Goal: Information Seeking & Learning: Compare options

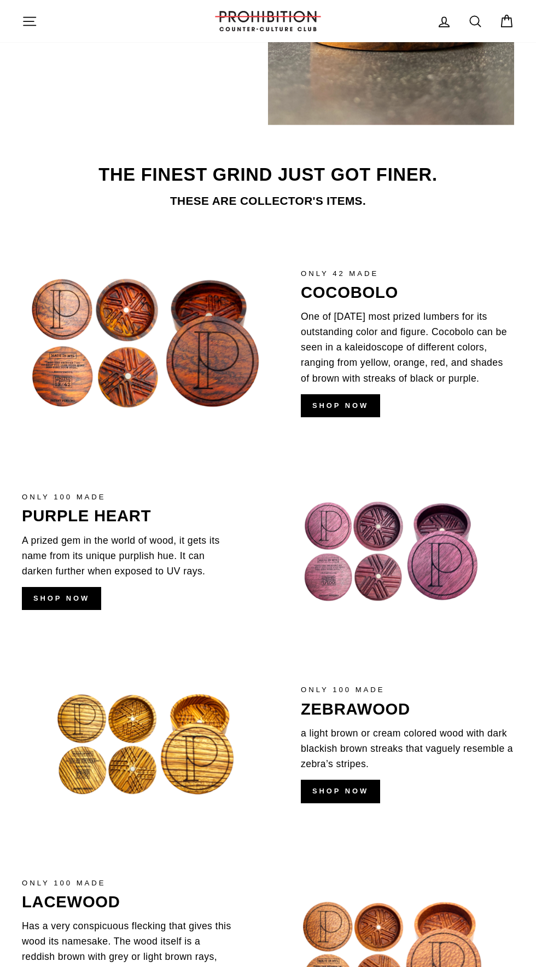
scroll to position [1319, 0]
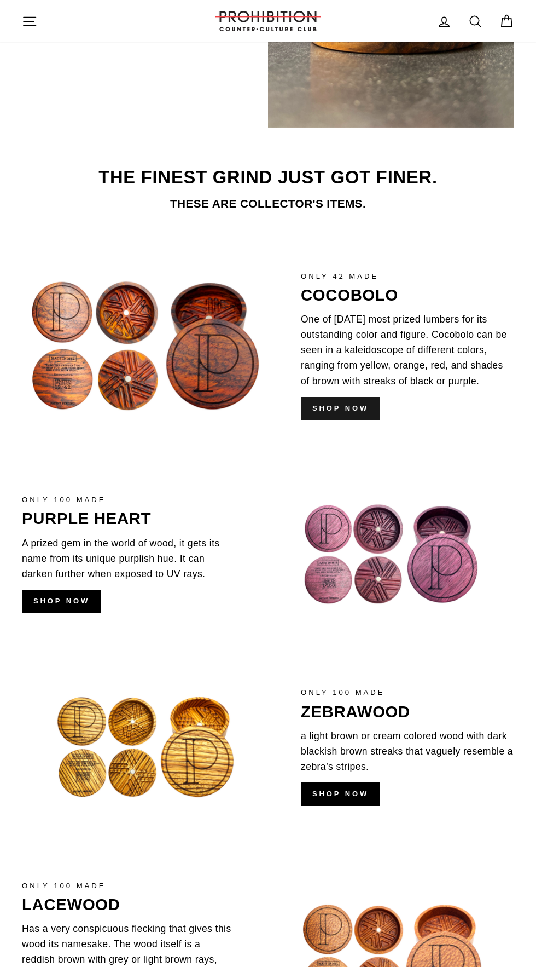
click at [361, 410] on link "shop now" at bounding box center [340, 408] width 79 height 23
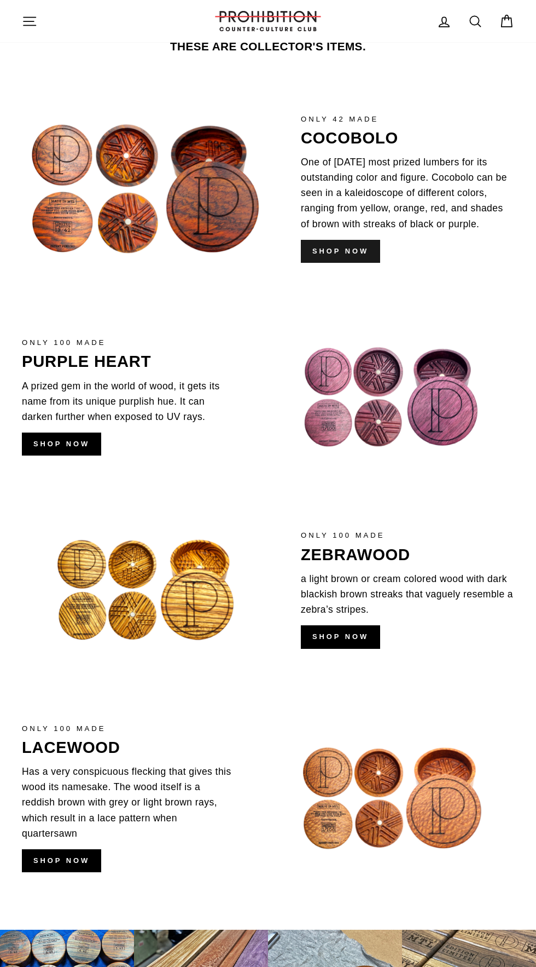
scroll to position [1487, 0]
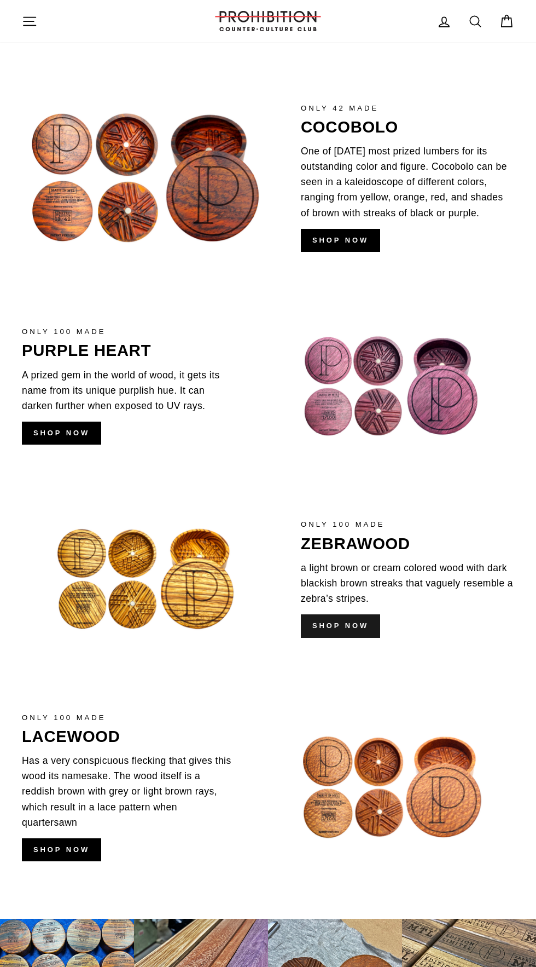
click at [342, 630] on link "shop now" at bounding box center [340, 625] width 79 height 23
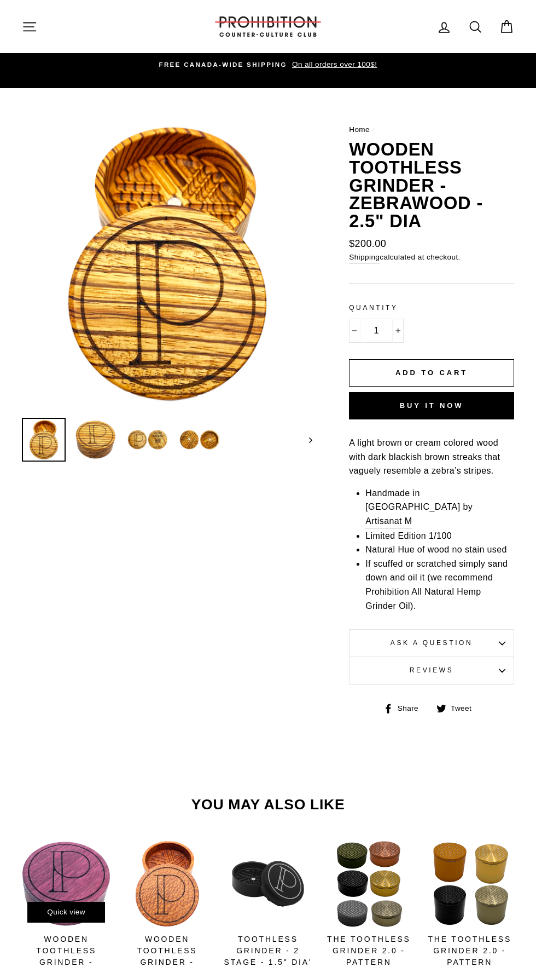
click at [68, 862] on div at bounding box center [66, 884] width 90 height 90
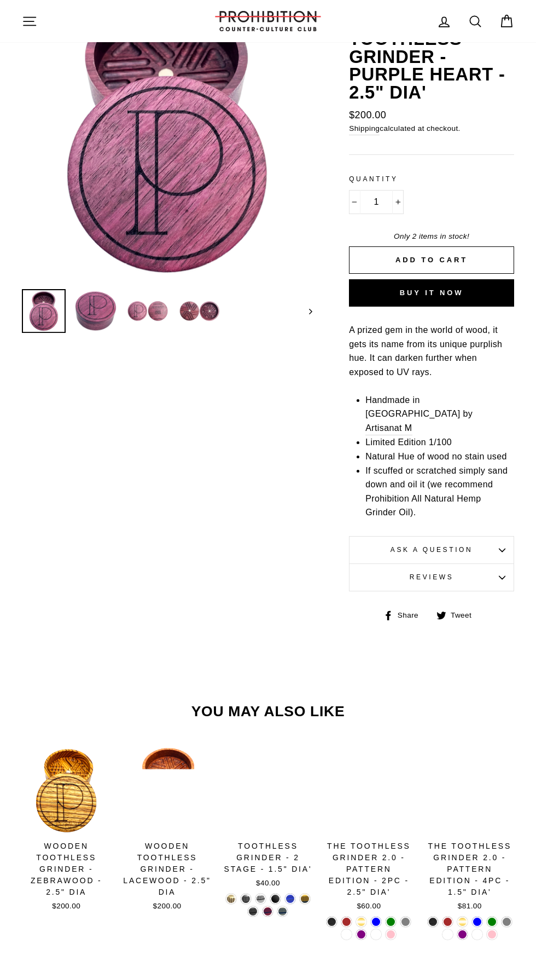
scroll to position [177, 0]
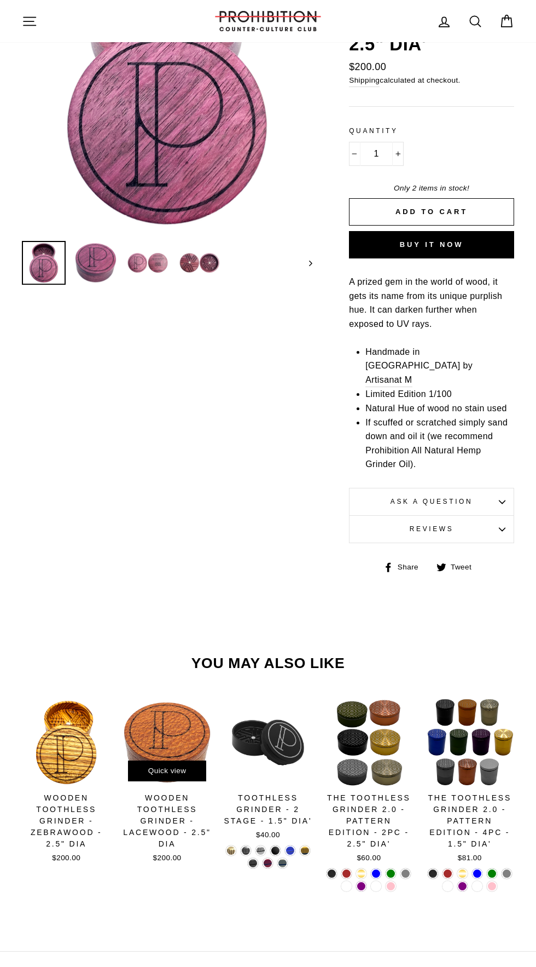
click at [163, 766] on span "Quick view" at bounding box center [167, 770] width 38 height 8
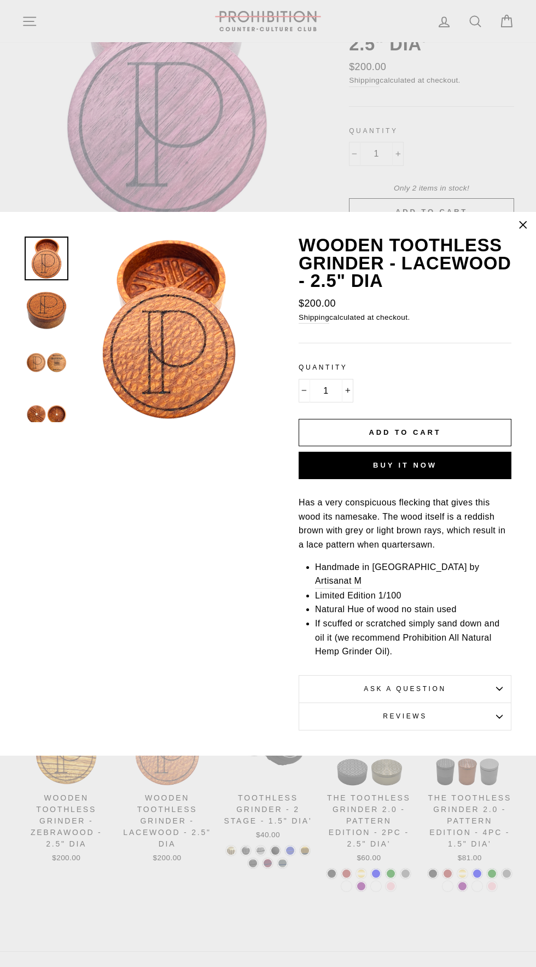
click at [516, 233] on icon "button" at bounding box center [523, 224] width 15 height 15
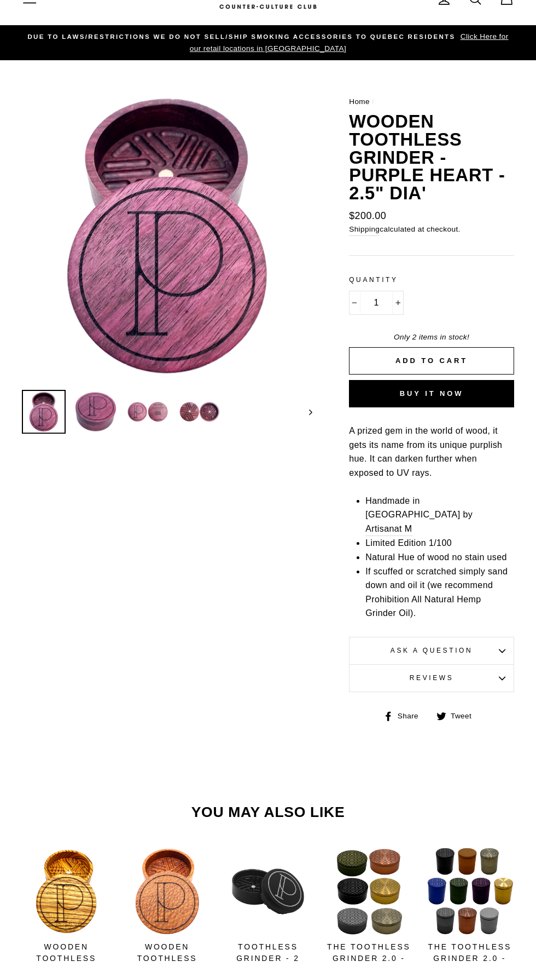
scroll to position [0, 0]
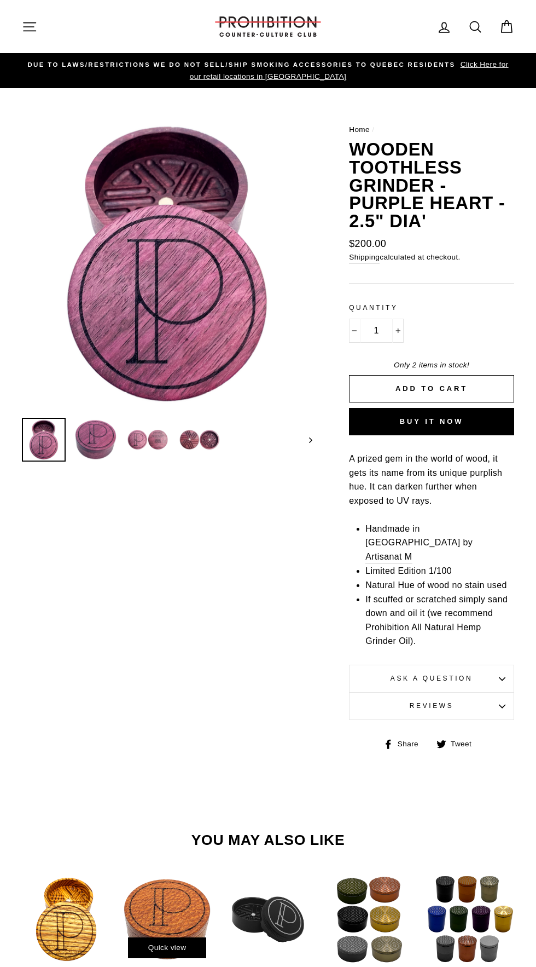
click at [180, 874] on div at bounding box center [167, 919] width 90 height 90
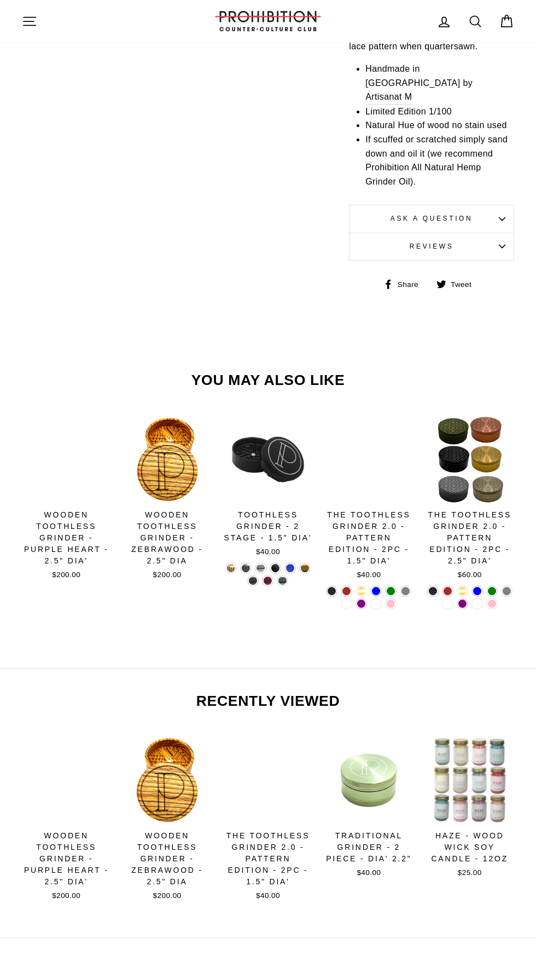
scroll to position [514, 0]
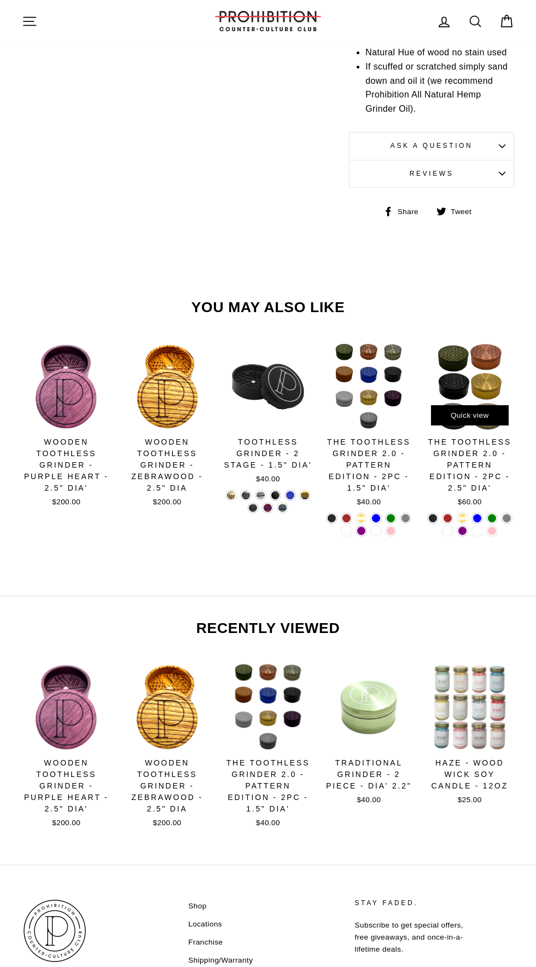
click at [468, 447] on div "The Toothless Grinder 2.0 - Pattern Edition - 2PC - 2.5" Dia'" at bounding box center [470, 464] width 89 height 57
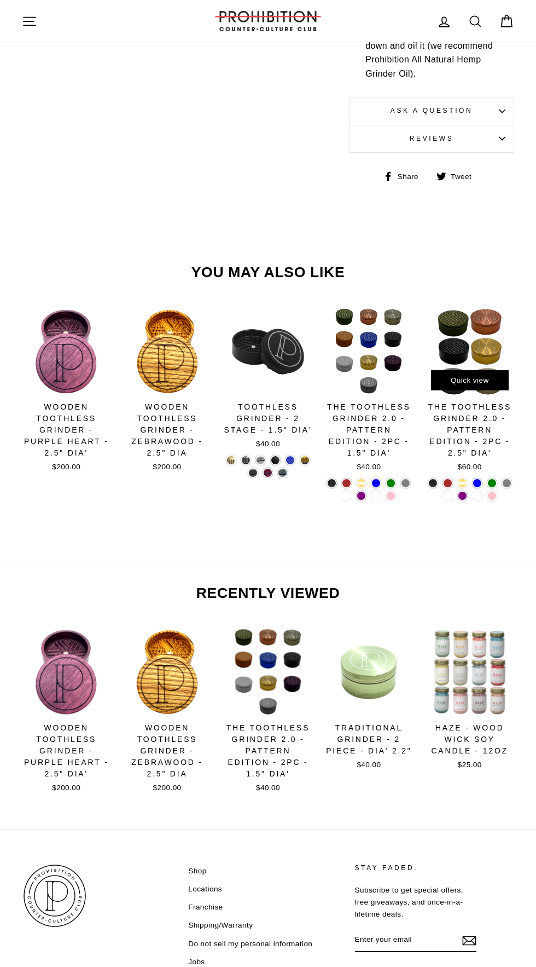
scroll to position [591, 0]
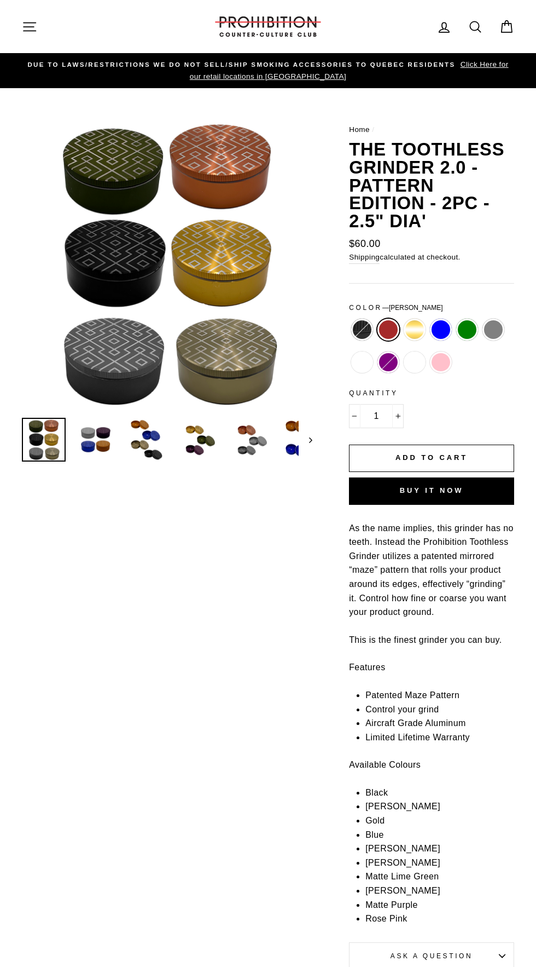
click at [360, 129] on link "Home" at bounding box center [359, 129] width 21 height 8
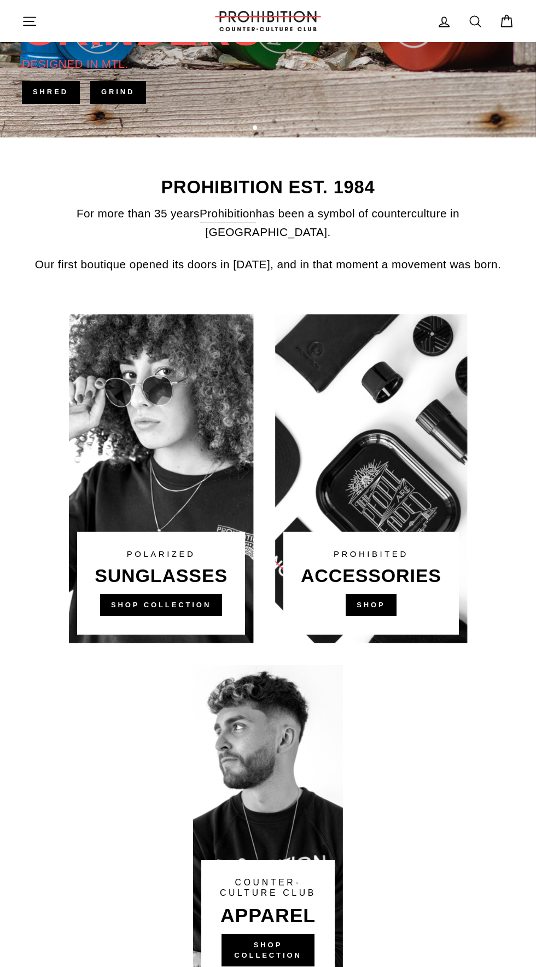
scroll to position [382, 0]
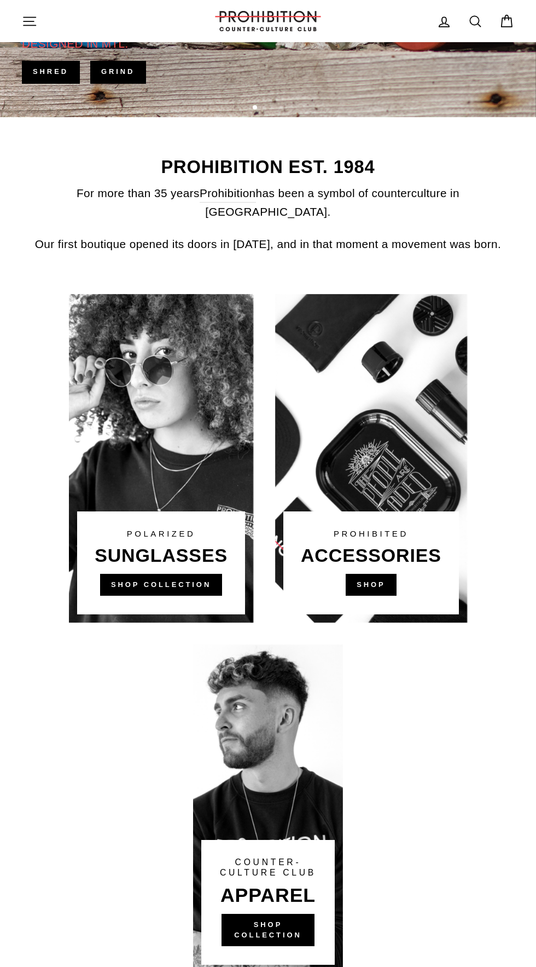
click at [370, 563] on link at bounding box center [371, 458] width 192 height 328
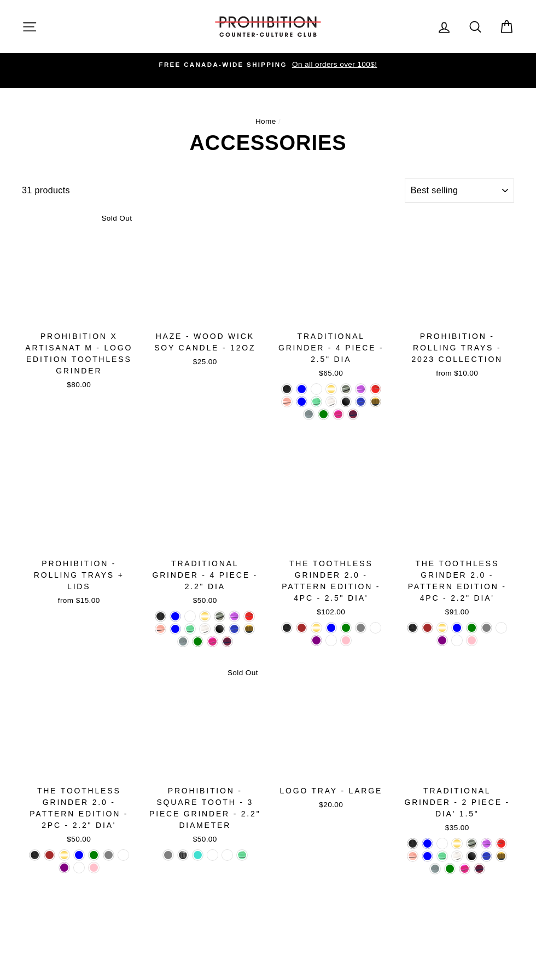
select select "best-selling"
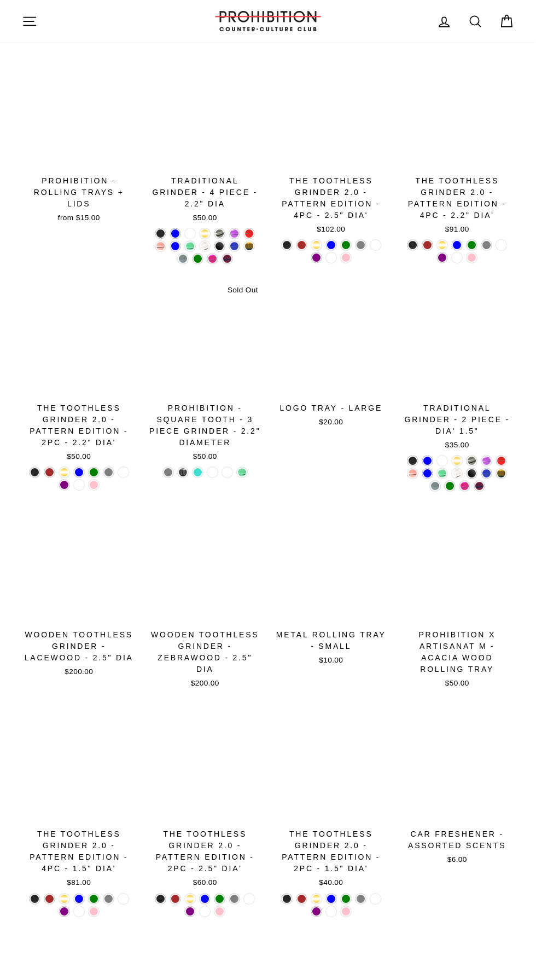
scroll to position [383, 0]
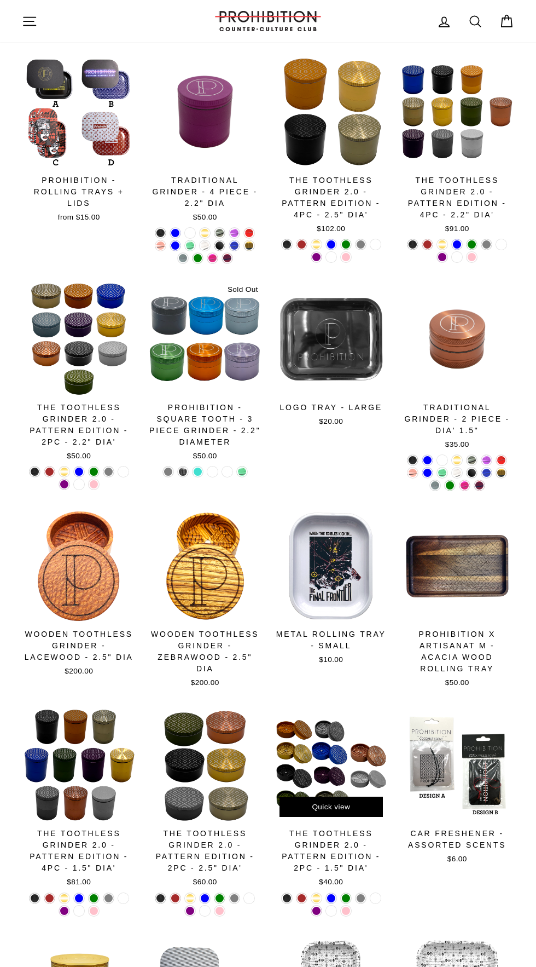
click at [334, 758] on div at bounding box center [332, 766] width 116 height 116
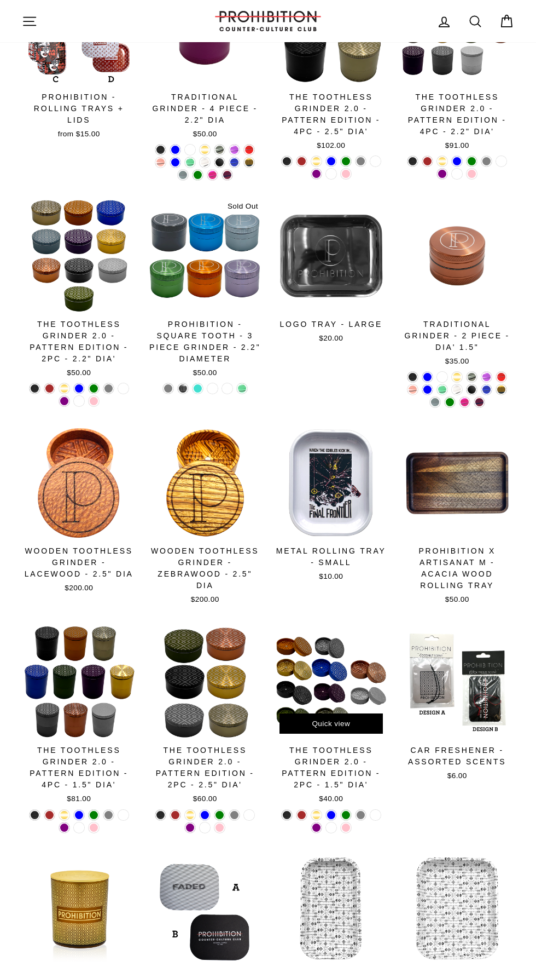
scroll to position [455, 0]
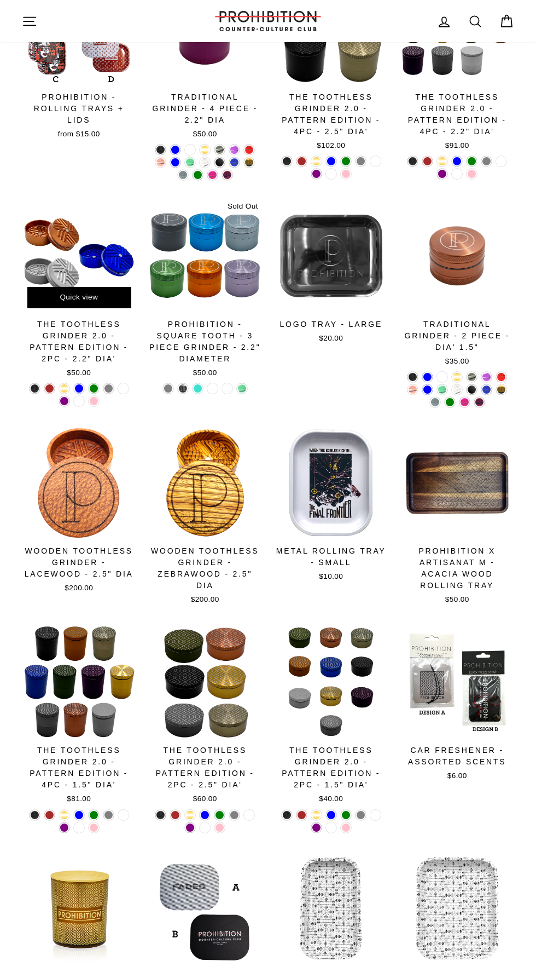
click at [94, 262] on div at bounding box center [79, 256] width 116 height 116
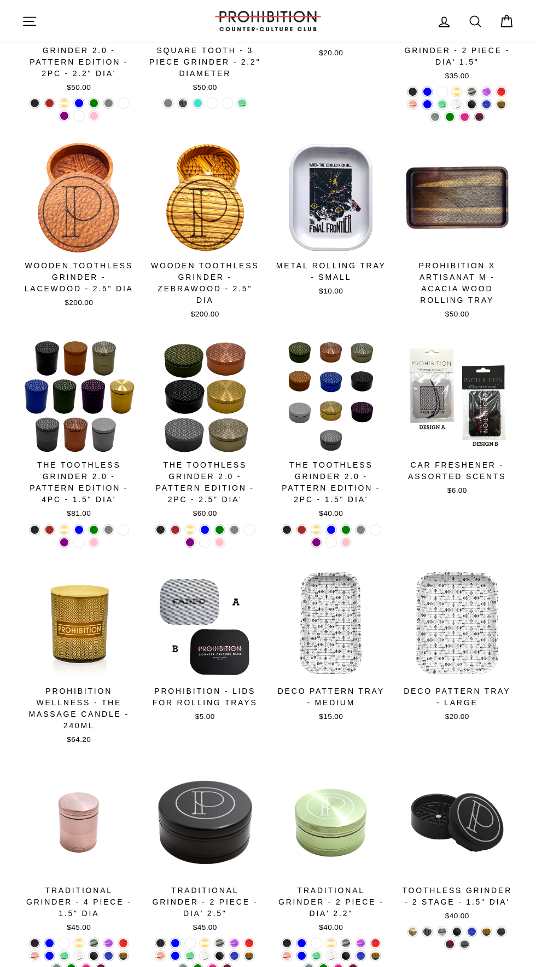
scroll to position [744, 0]
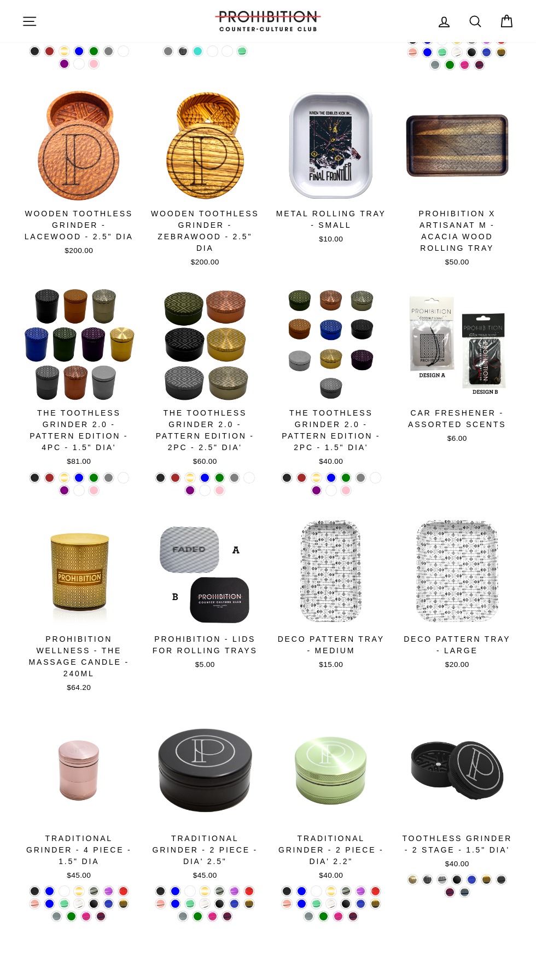
scroll to position [827, 0]
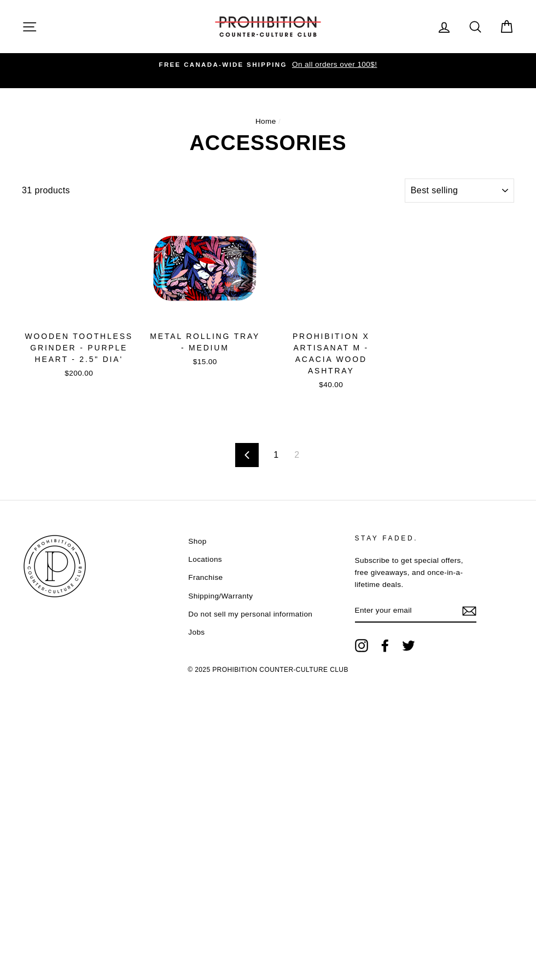
select select "best-selling"
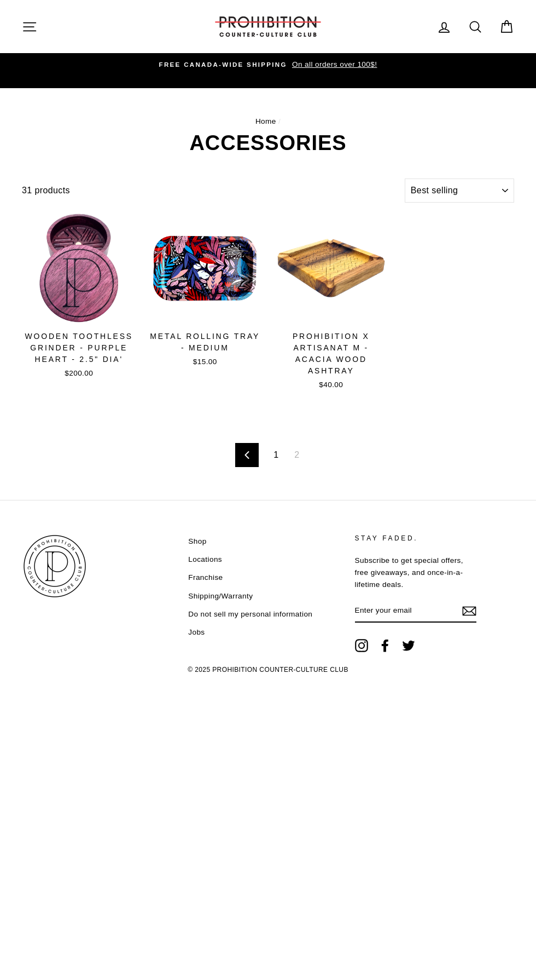
click at [247, 443] on link "Previous" at bounding box center [247, 455] width 24 height 24
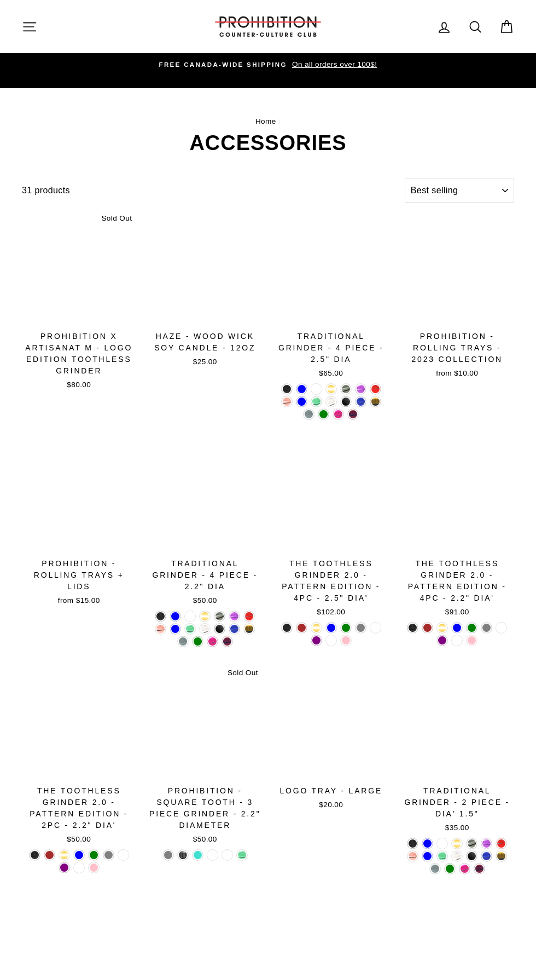
select select "best-selling"
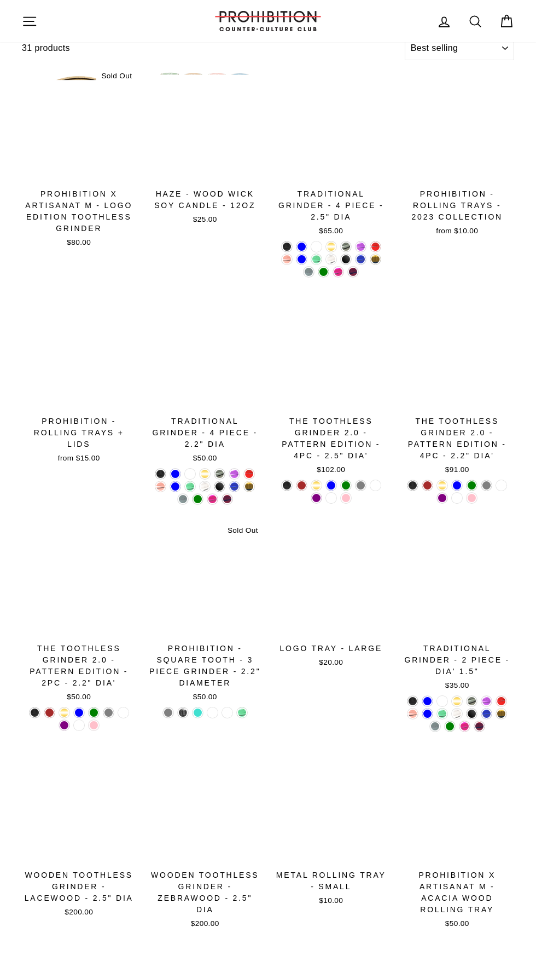
scroll to position [1042, 0]
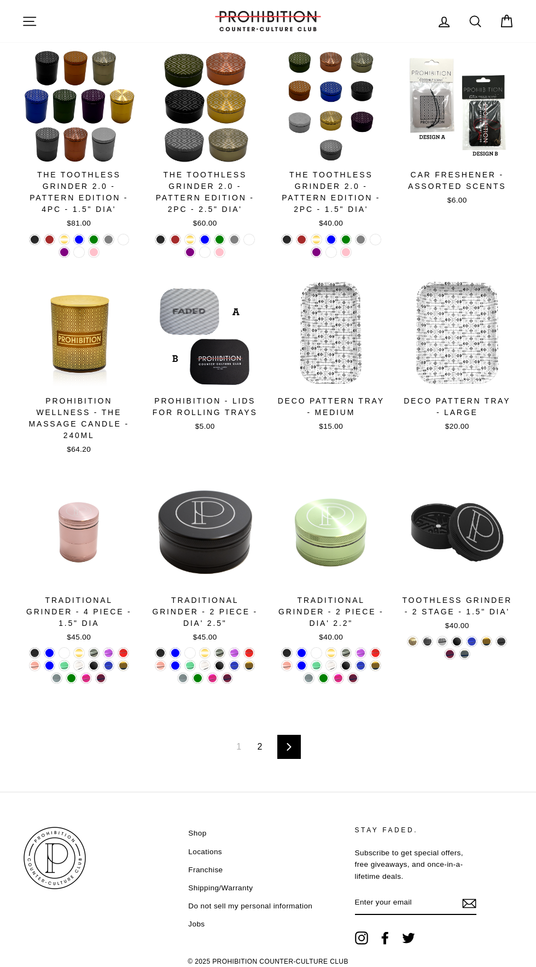
click at [289, 743] on icon at bounding box center [289, 747] width 7 height 8
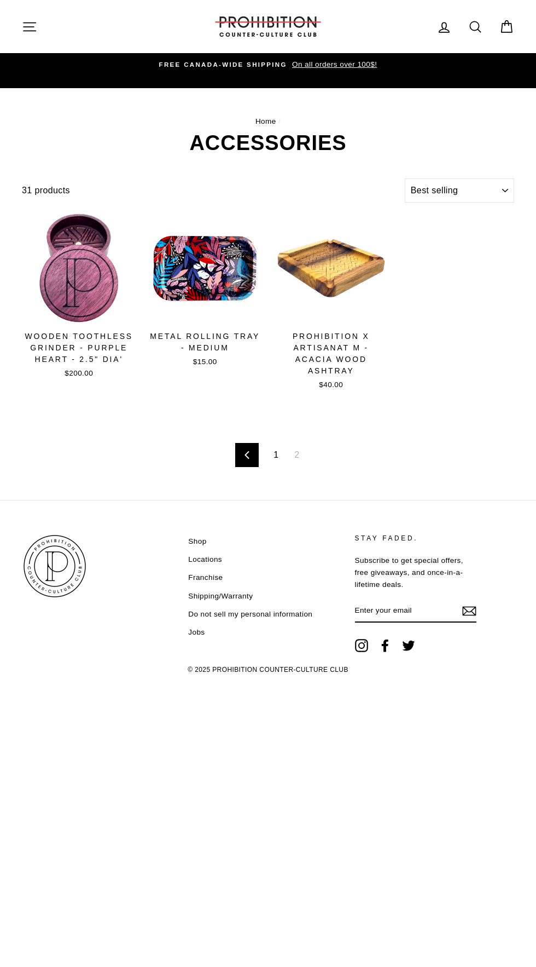
select select "best-selling"
click at [247, 451] on icon at bounding box center [247, 455] width 7 height 8
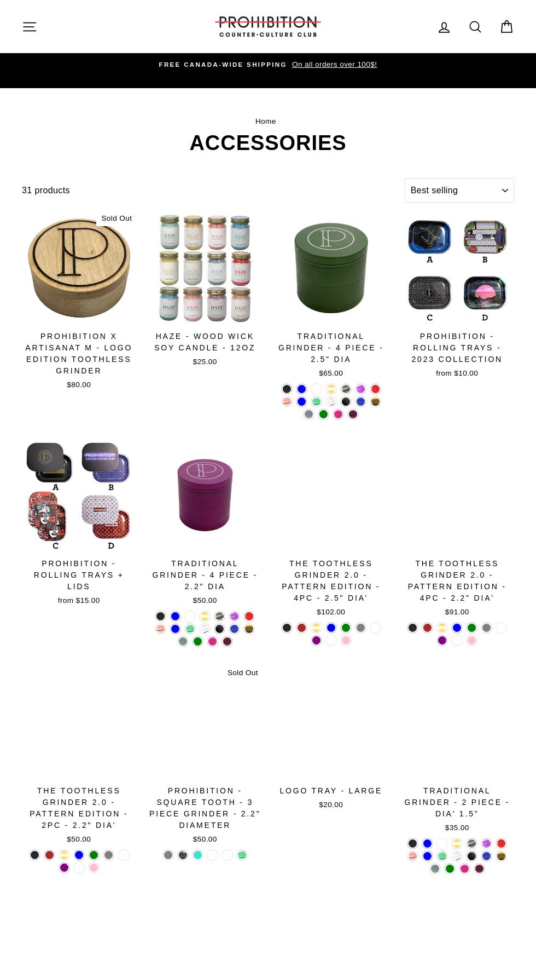
select select "best-selling"
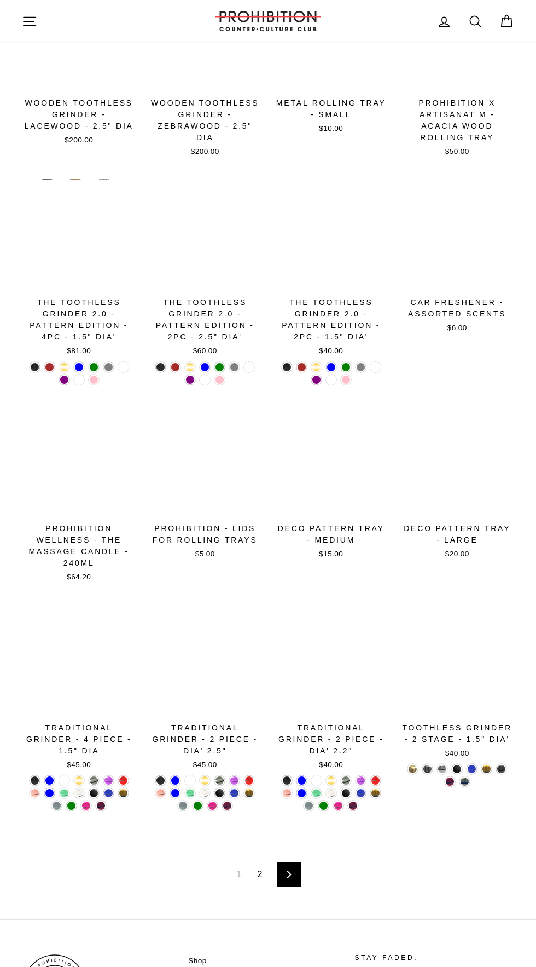
scroll to position [905, 0]
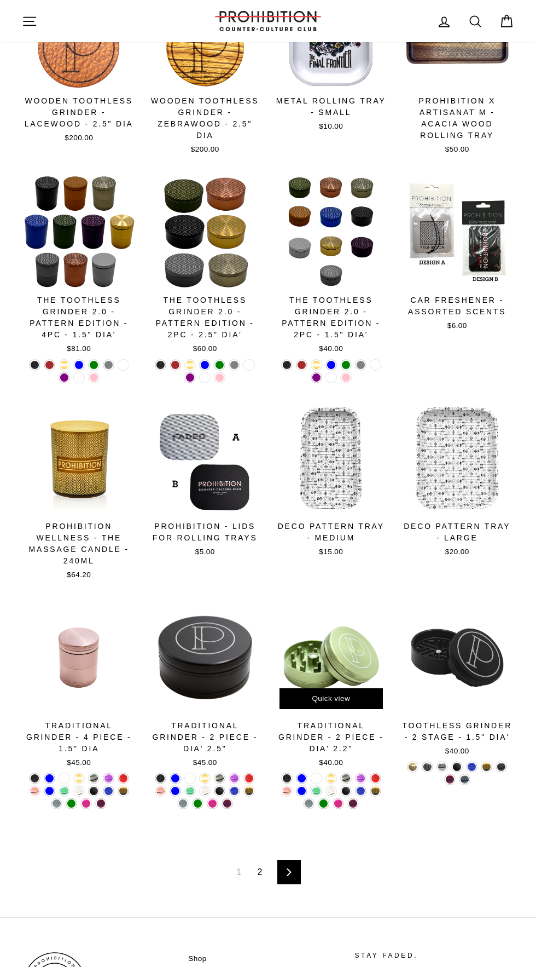
click at [347, 688] on div "Quick view" at bounding box center [331, 698] width 103 height 21
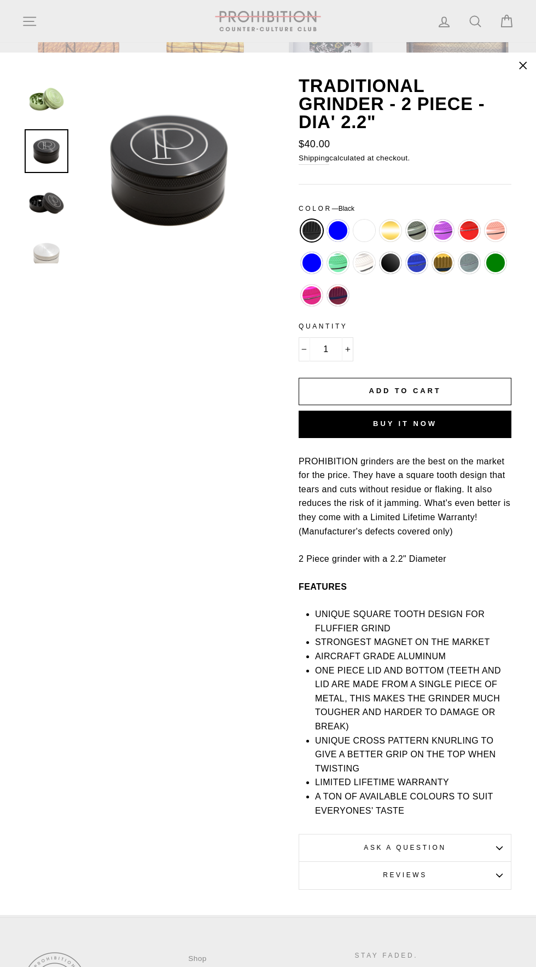
click at [336, 274] on label "Sea Green" at bounding box center [338, 263] width 22 height 22
click at [326, 252] on input "Sea Green" at bounding box center [325, 252] width 1 height 1
radio input "true"
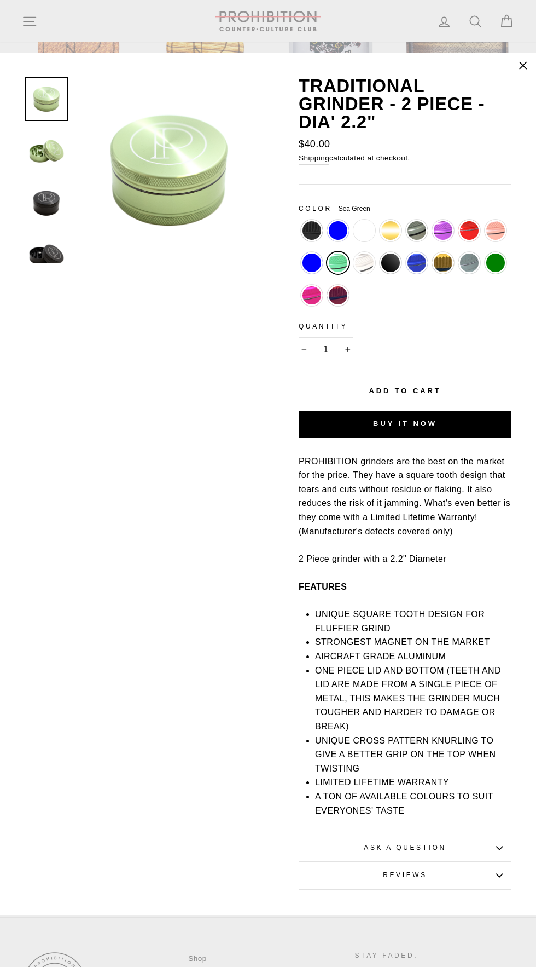
click at [391, 241] on label "Gold" at bounding box center [391, 231] width 22 height 22
click at [378, 220] on input "Gold" at bounding box center [378, 220] width 1 height 1
radio input "true"
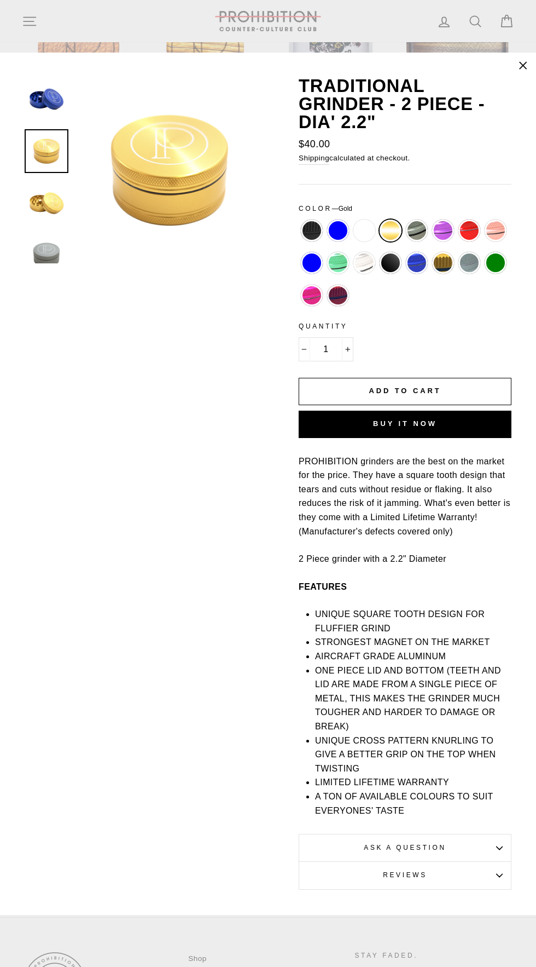
click at [419, 241] on label "Gray" at bounding box center [417, 231] width 22 height 22
click at [405, 220] on input "Gray" at bounding box center [404, 220] width 1 height 1
radio input "true"
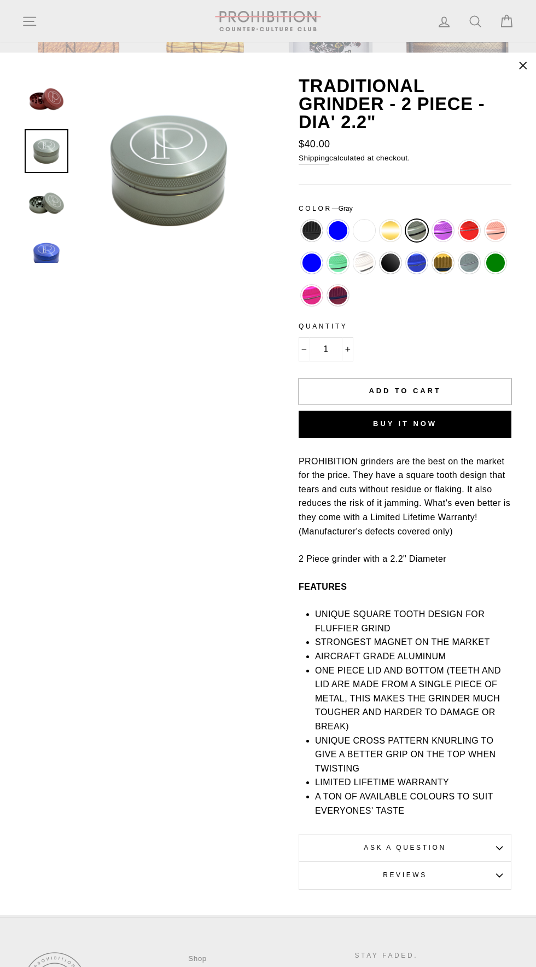
click at [471, 241] on label "Red" at bounding box center [470, 231] width 22 height 22
click at [457, 220] on input "Red" at bounding box center [457, 220] width 1 height 1
radio input "true"
click at [515, 79] on button ""Close (esc)"" at bounding box center [523, 66] width 26 height 26
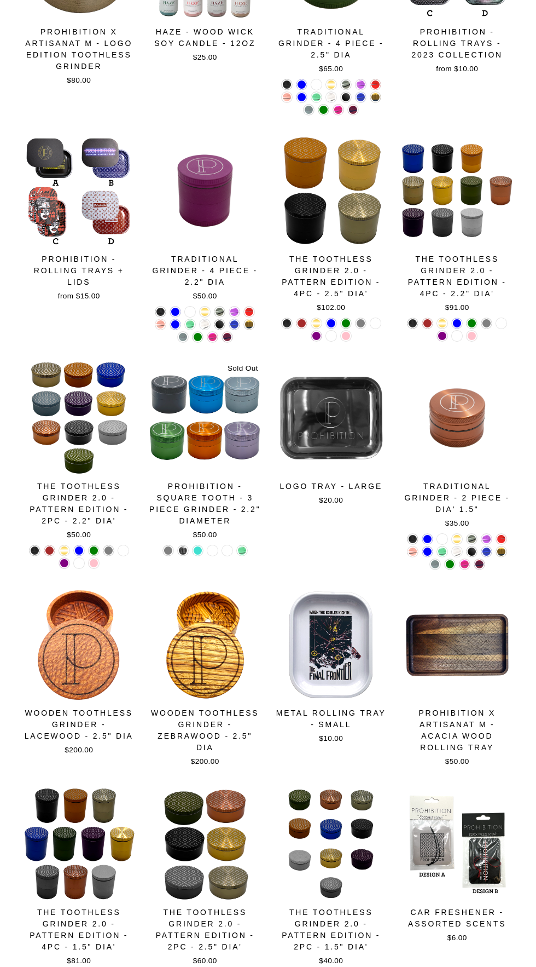
scroll to position [0, 0]
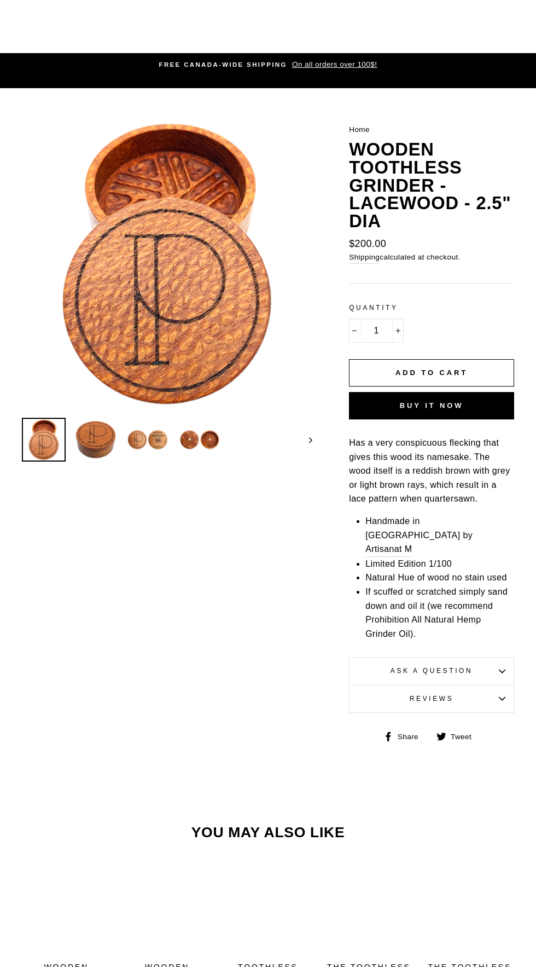
scroll to position [328, 0]
